Goal: Information Seeking & Learning: Check status

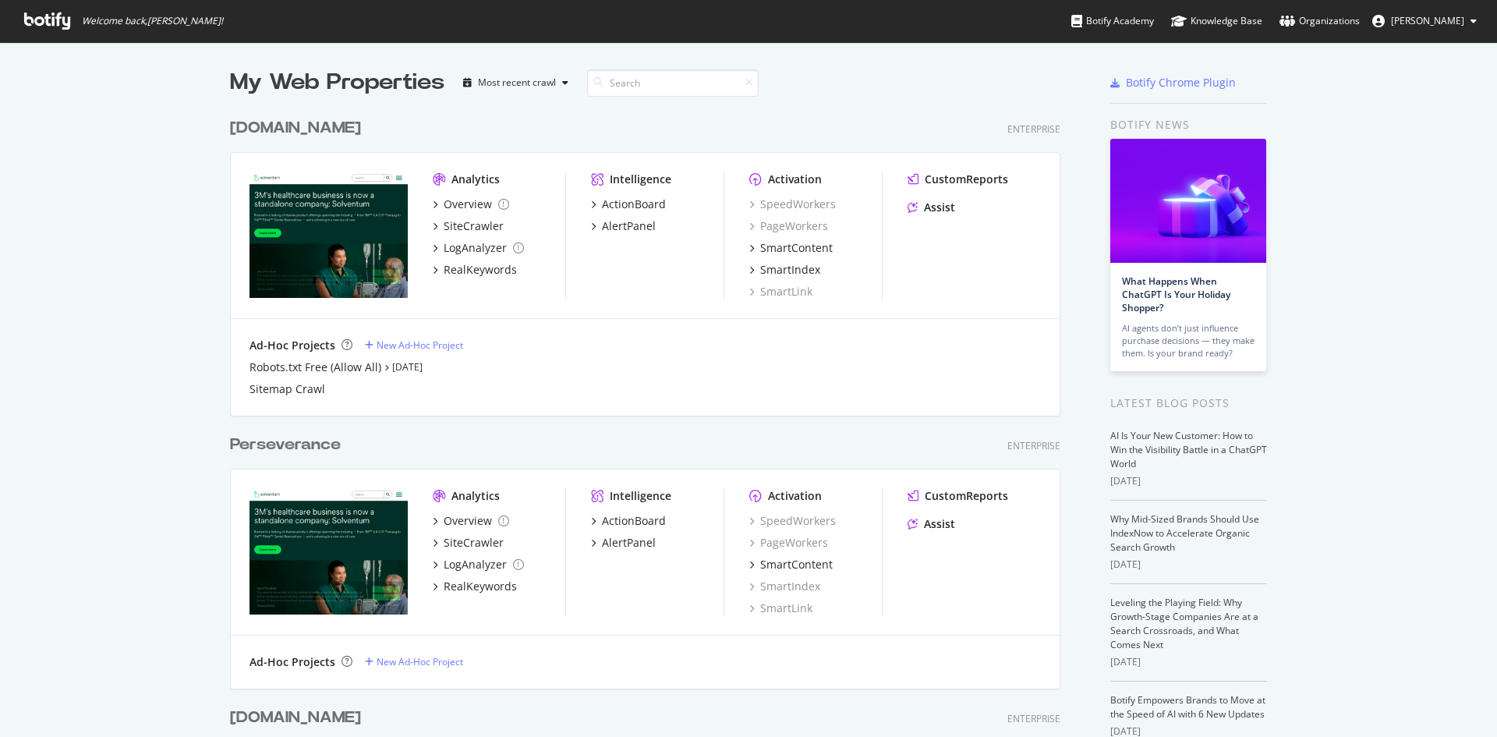
scroll to position [725, 1473]
click at [296, 129] on div "[DOMAIN_NAME]" at bounding box center [295, 128] width 131 height 23
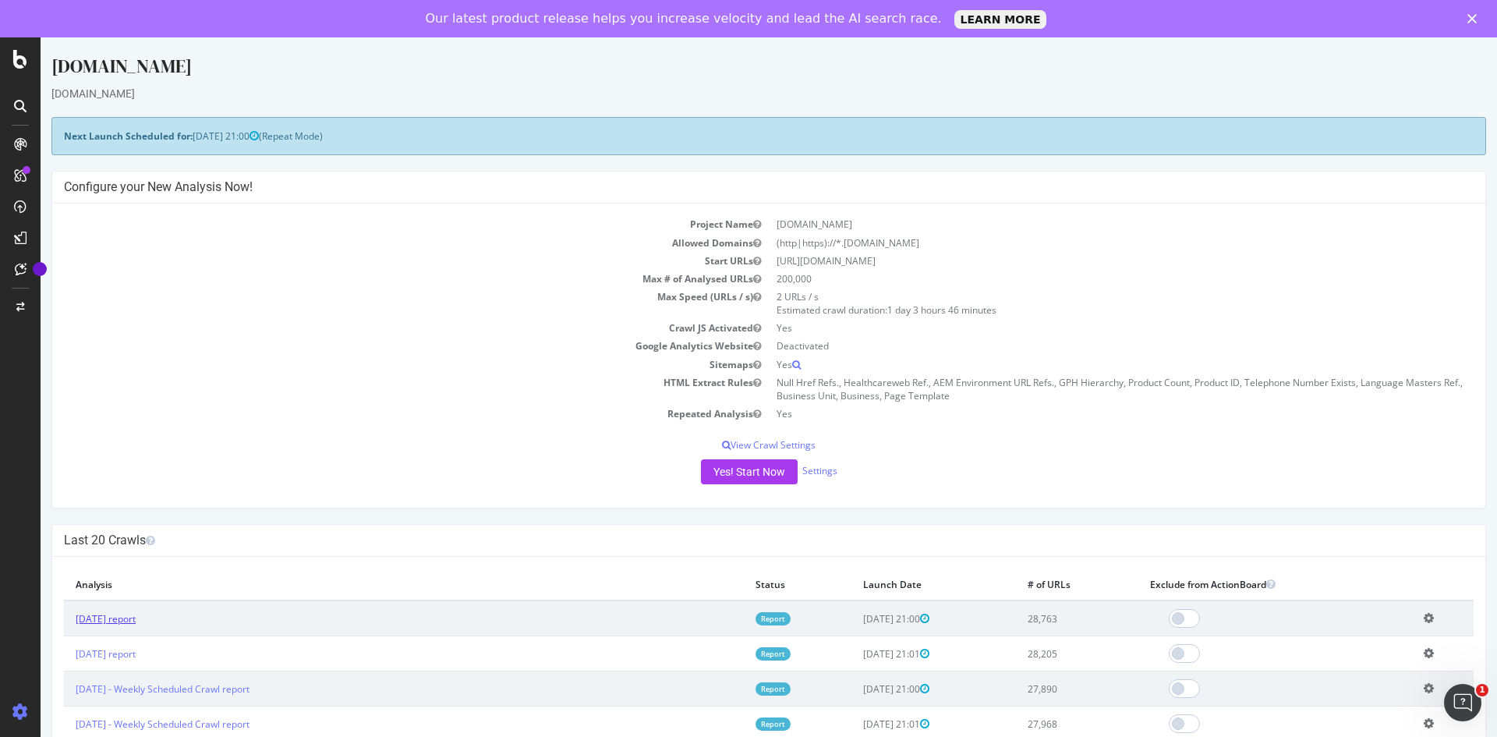
click at [136, 612] on link "[DATE] report" at bounding box center [106, 618] width 60 height 13
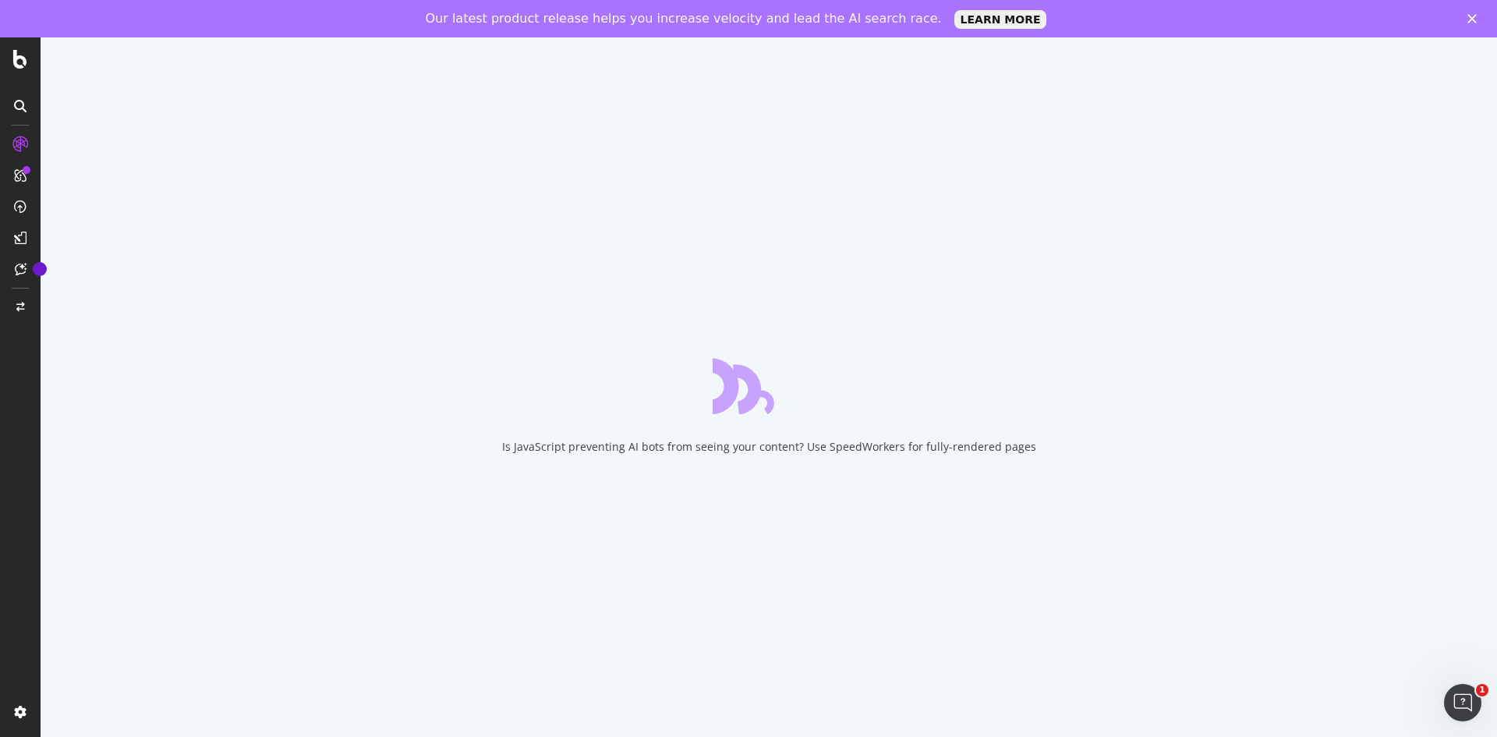
click at [1474, 14] on icon "Close" at bounding box center [1471, 18] width 9 height 9
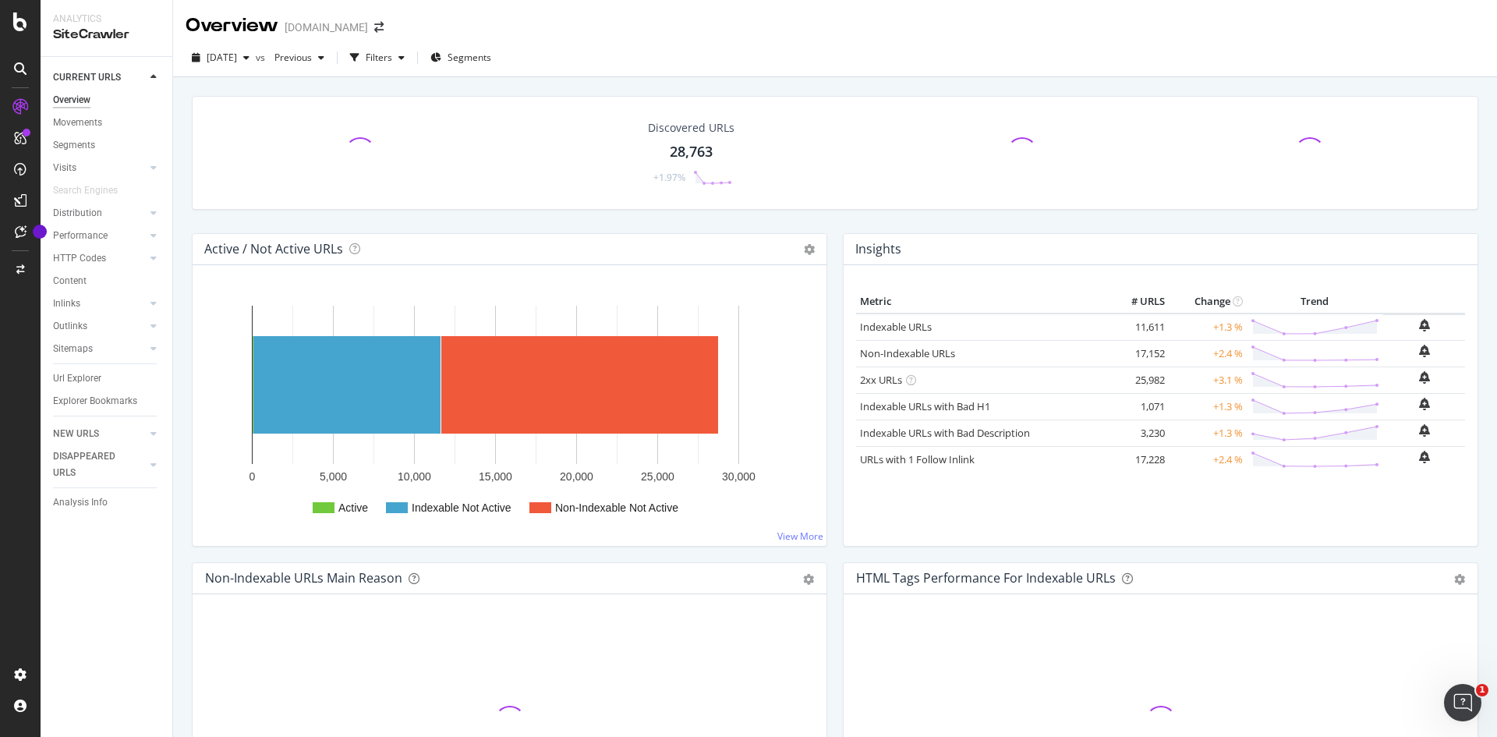
drag, startPoint x: 89, startPoint y: 379, endPoint x: 239, endPoint y: 415, distance: 153.9
click at [89, 379] on div "Url Explorer" at bounding box center [77, 378] width 48 height 16
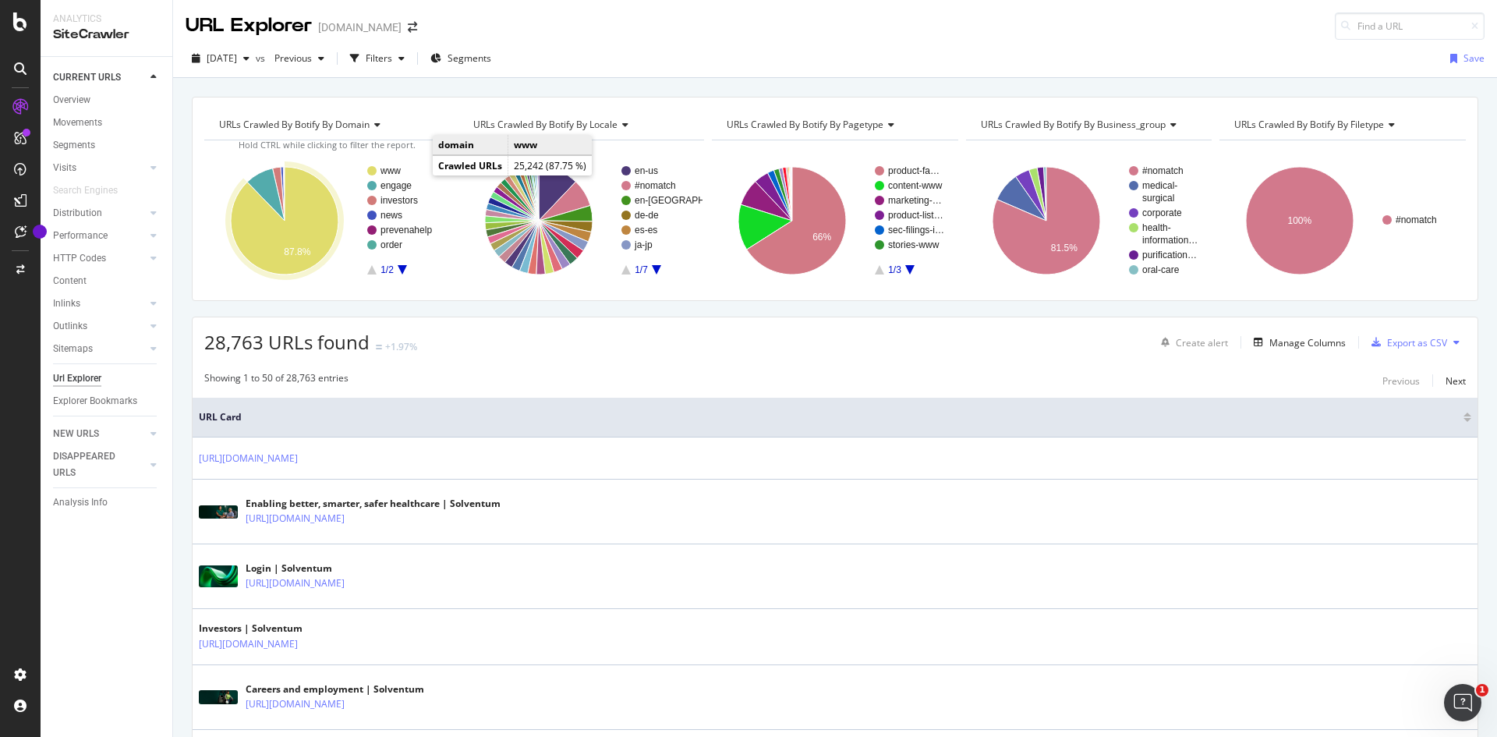
click at [396, 165] on text "www" at bounding box center [390, 170] width 21 height 11
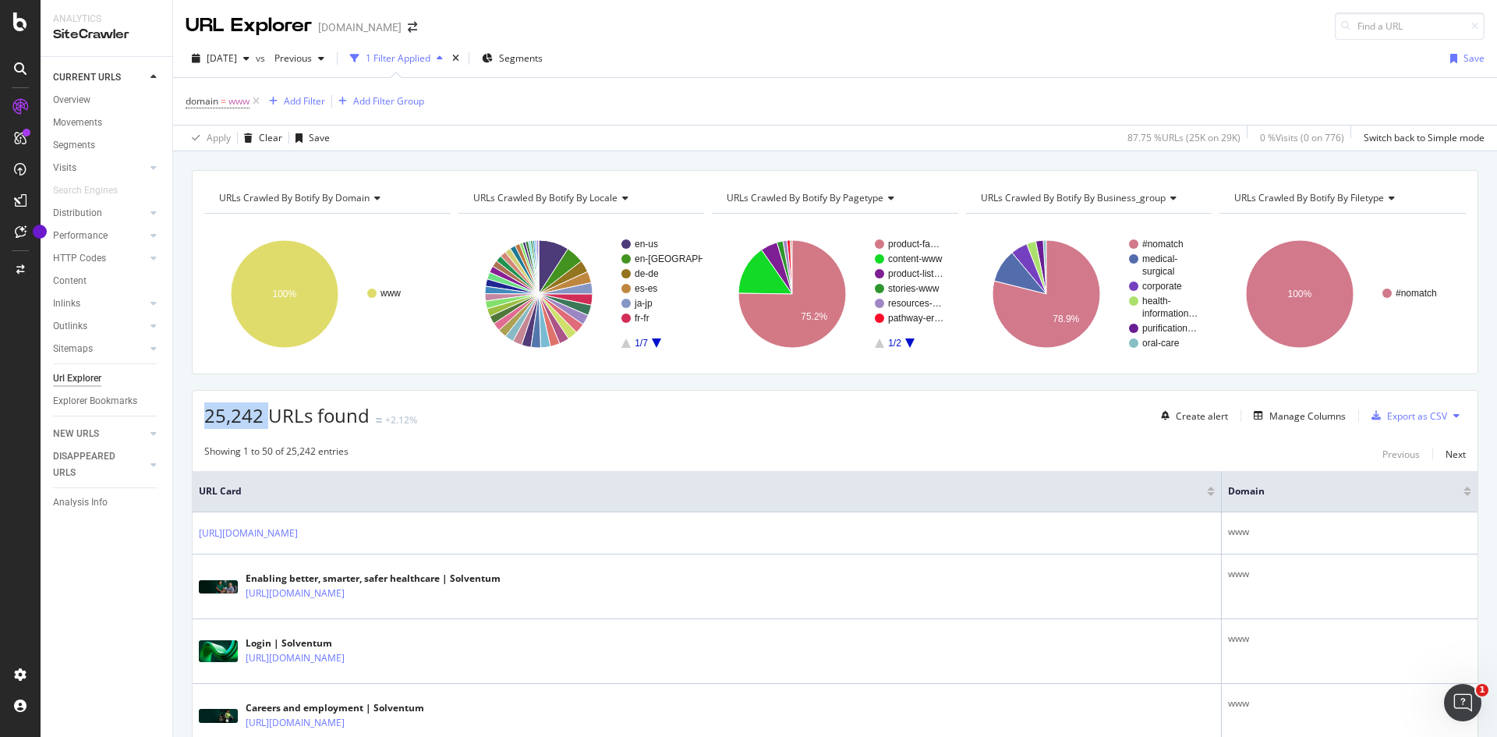
drag, startPoint x: 265, startPoint y: 414, endPoint x: 202, endPoint y: 412, distance: 63.2
click at [202, 412] on div "25,242 URLs found +2.12% Create alert Manage Columns Export as CSV" at bounding box center [835, 410] width 1285 height 38
copy span "25,242"
click at [905, 343] on icon "A chart." at bounding box center [909, 342] width 9 height 9
click at [877, 347] on icon "A chart." at bounding box center [879, 342] width 9 height 9
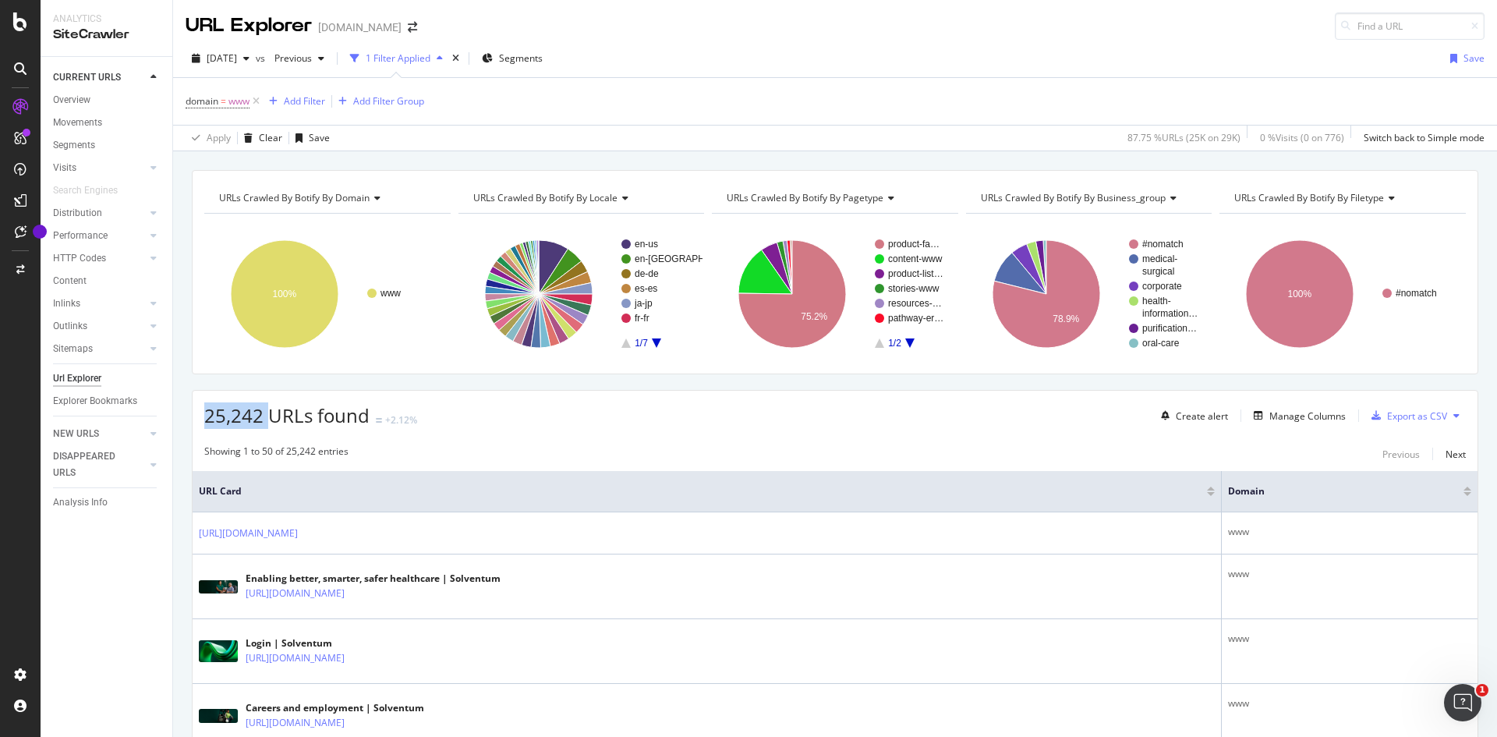
drag, startPoint x: 265, startPoint y: 414, endPoint x: 196, endPoint y: 423, distance: 69.2
click at [196, 423] on div "25,242 URLs found +2.12% Create alert Manage Columns Export as CSV" at bounding box center [835, 410] width 1285 height 38
drag, startPoint x: 321, startPoint y: 409, endPoint x: 228, endPoint y: 412, distance: 93.6
click at [228, 412] on span "25,242 URLs found" at bounding box center [286, 415] width 165 height 26
drag, startPoint x: 200, startPoint y: 409, endPoint x: 369, endPoint y: 422, distance: 169.7
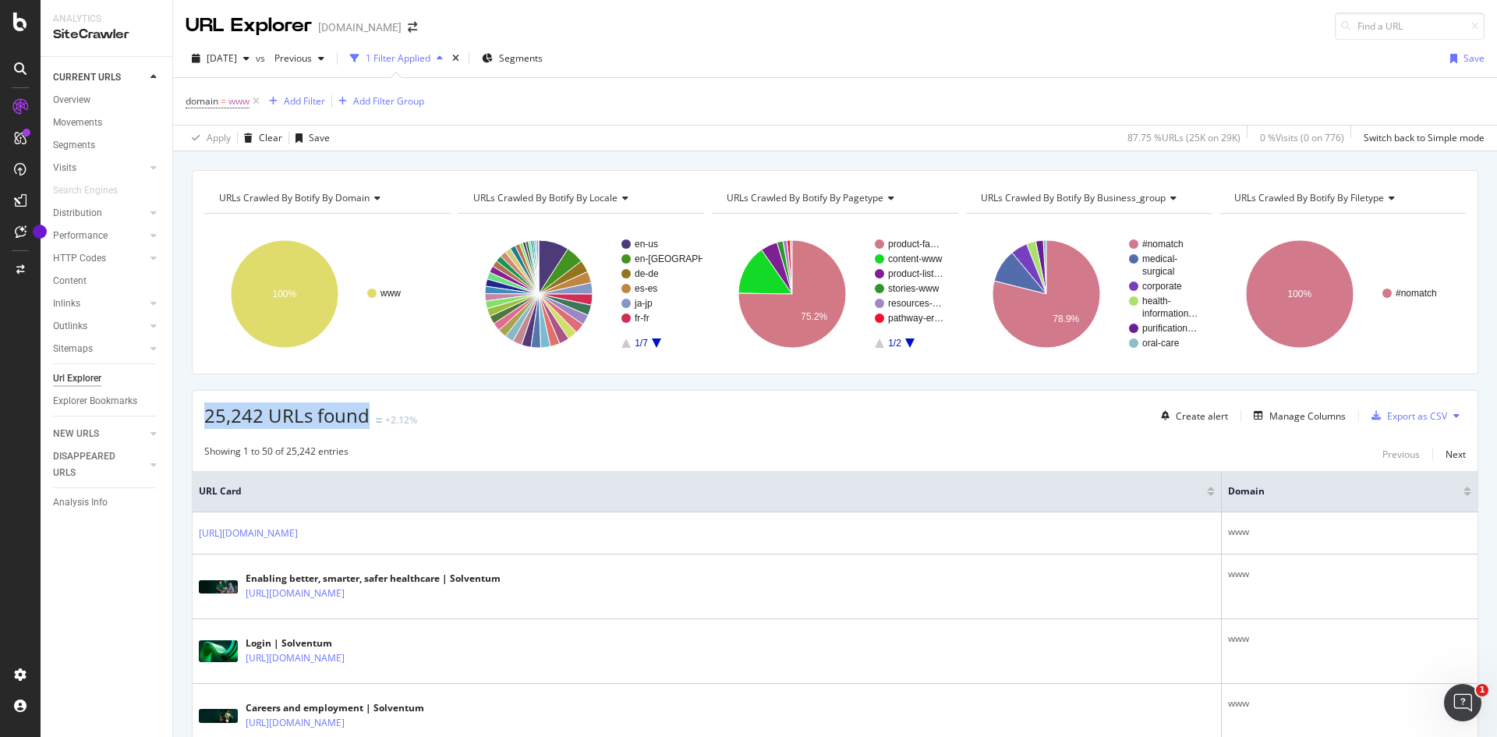
click at [369, 422] on div "25,242 URLs found +2.12% Create alert Manage Columns Export as CSV" at bounding box center [835, 410] width 1285 height 38
click at [1328, 186] on div "URLs Crawled By Botify By filetype" at bounding box center [1341, 198] width 221 height 25
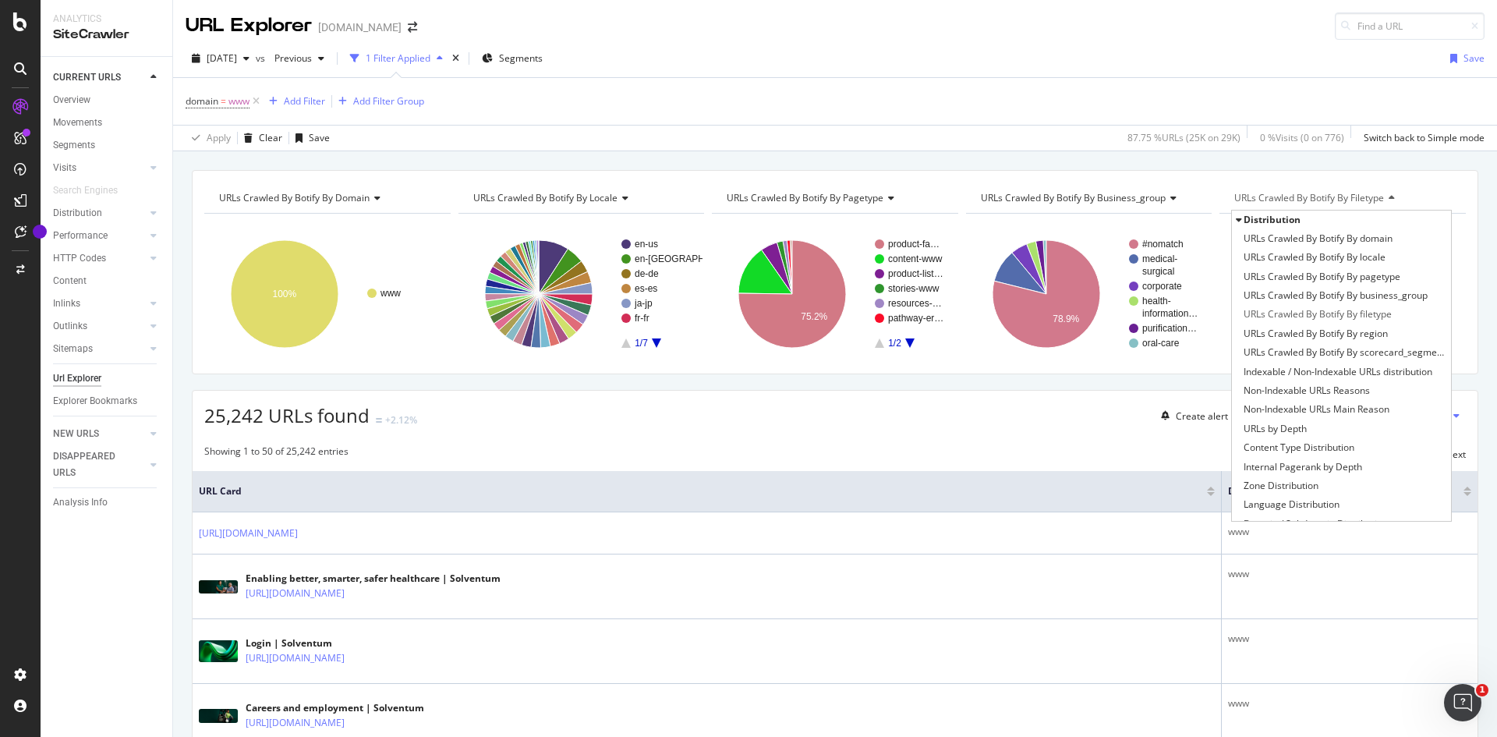
click at [1328, 186] on div "URLs Crawled By Botify By filetype" at bounding box center [1341, 198] width 221 height 25
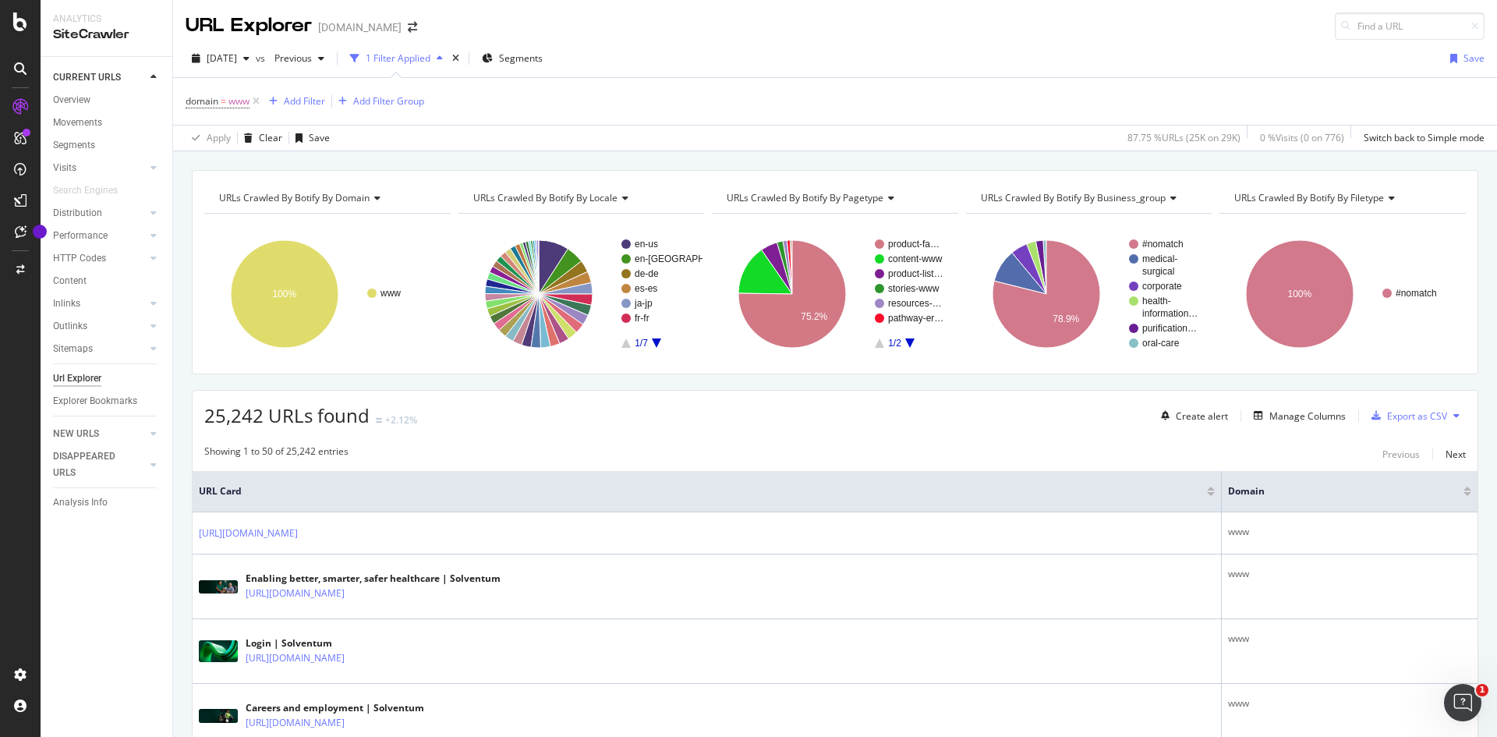
click at [1126, 200] on span "URLs Crawled By Botify By business_group" at bounding box center [1073, 197] width 185 height 13
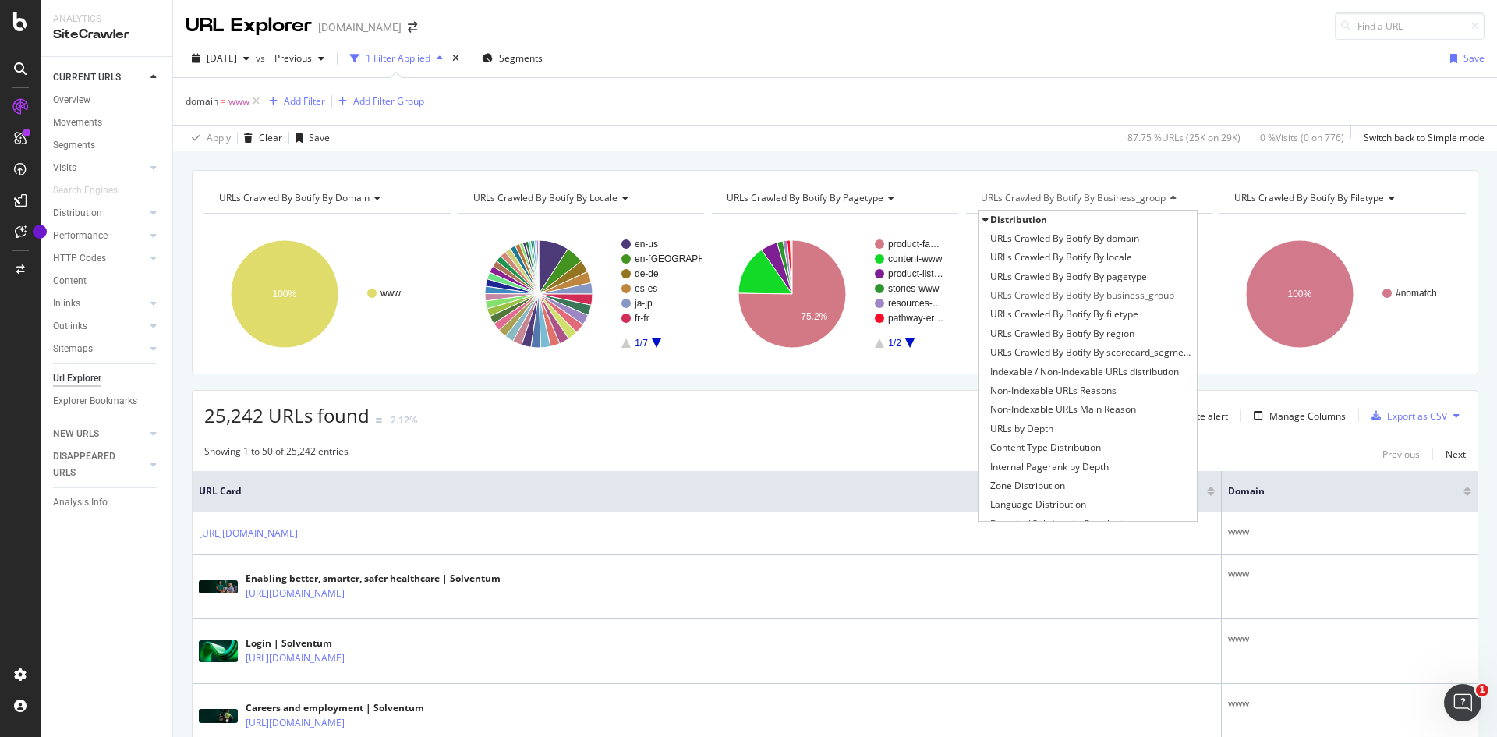
click at [1126, 200] on span "URLs Crawled By Botify By business_group" at bounding box center [1073, 197] width 185 height 13
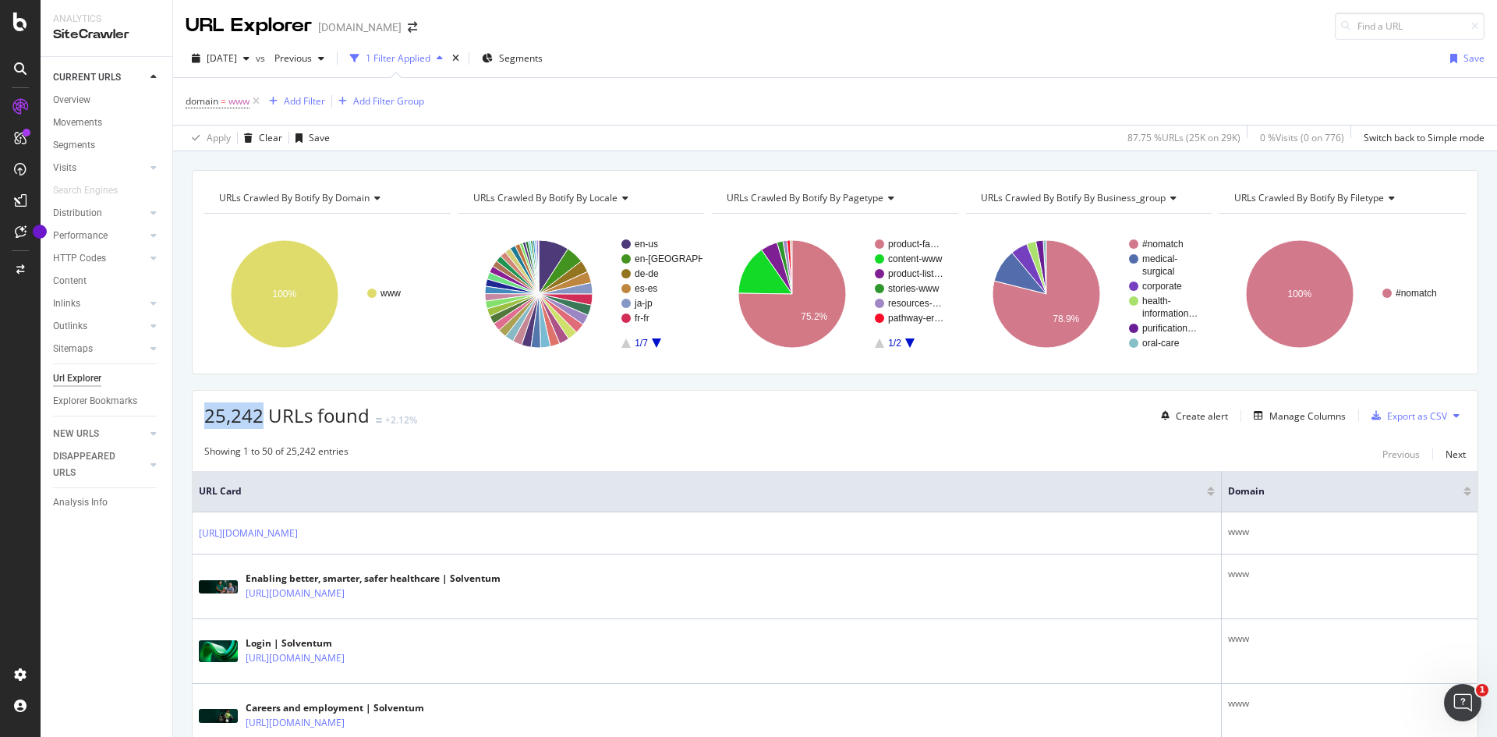
drag, startPoint x: 201, startPoint y: 416, endPoint x: 262, endPoint y: 411, distance: 61.0
click at [262, 411] on div "25,242 URLs found +2.12% Create alert Manage Columns Export as CSV" at bounding box center [835, 410] width 1285 height 38
copy span "25,242"
